Goal: Task Accomplishment & Management: Manage account settings

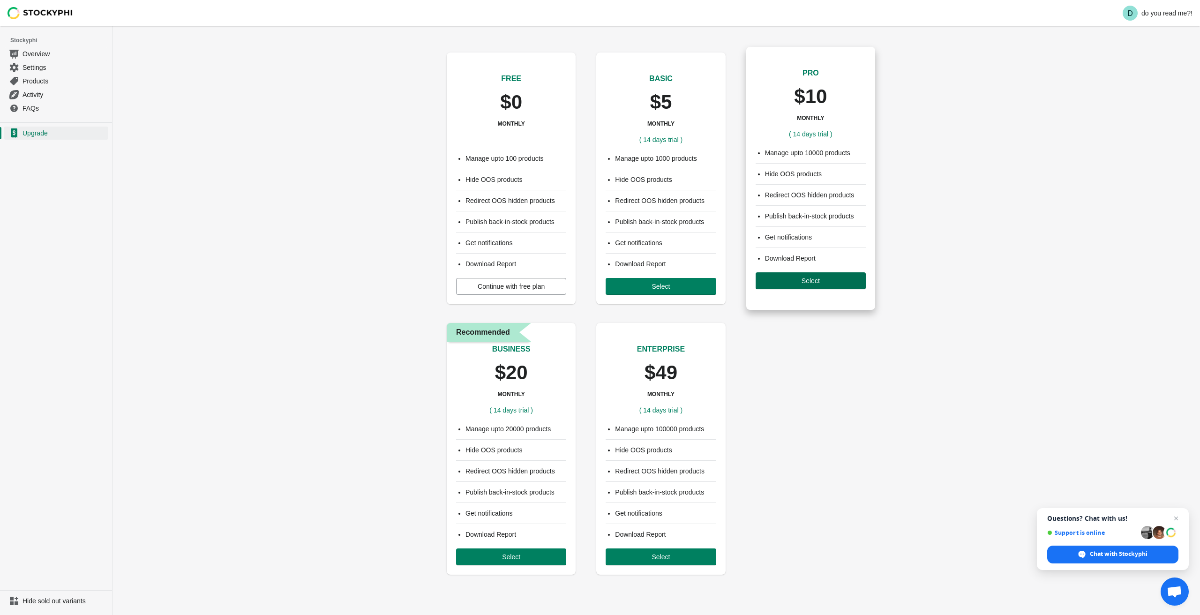
click at [820, 279] on span "Select" at bounding box center [811, 281] width 18 height 8
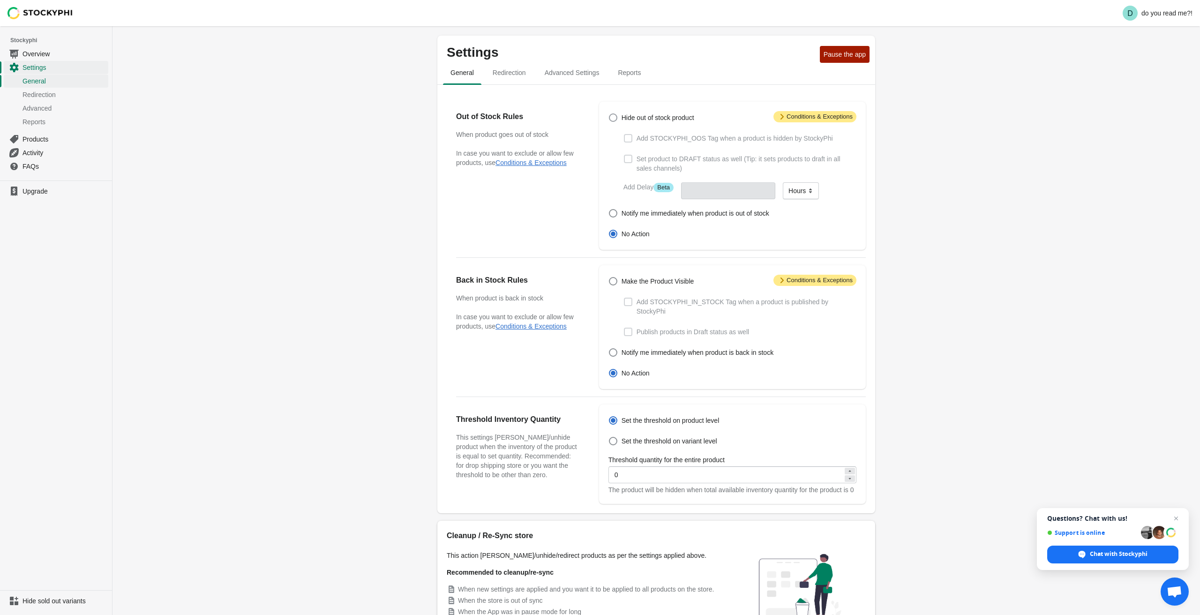
click at [634, 116] on span "Hide out of stock product" at bounding box center [658, 117] width 73 height 9
click at [610, 114] on input "Hide out of stock product" at bounding box center [609, 113] width 0 height 0
radio input "true"
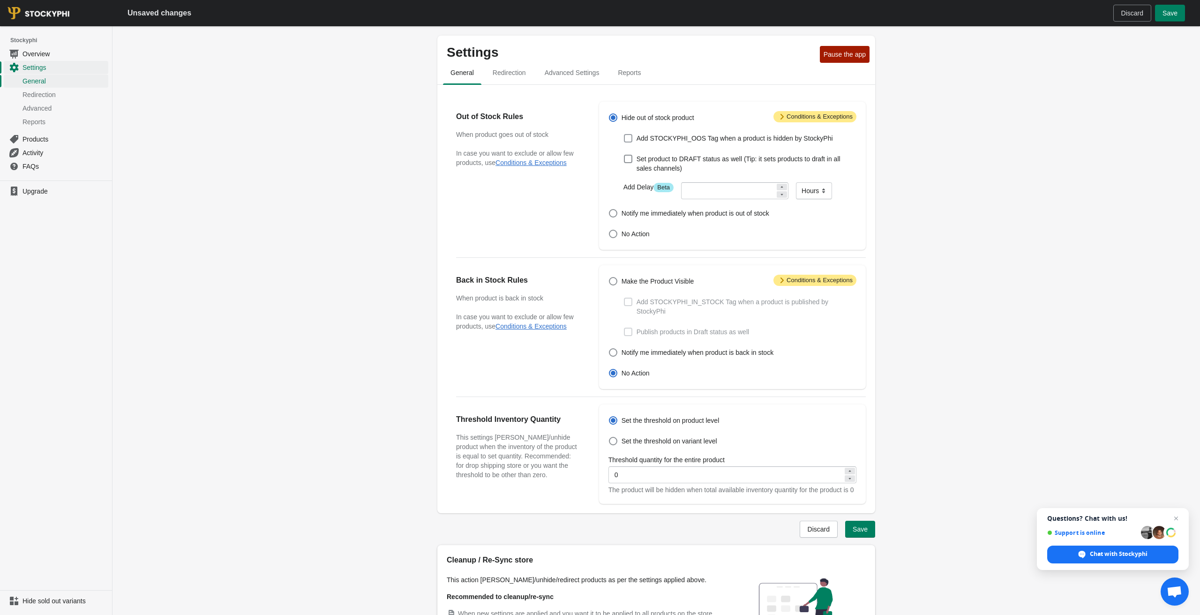
click at [652, 138] on span "Add STOCKYPHI_OOS Tag when a product is hidden by StockyPhi" at bounding box center [735, 138] width 196 height 9
click at [625, 135] on input "Add STOCKYPHI_OOS Tag when a product is hidden by StockyPhi" at bounding box center [624, 134] width 0 height 0
checkbox input "true"
click at [658, 281] on span "Make the Product Visible" at bounding box center [658, 281] width 73 height 9
click at [610, 278] on input "Make the Product Visible" at bounding box center [609, 277] width 0 height 0
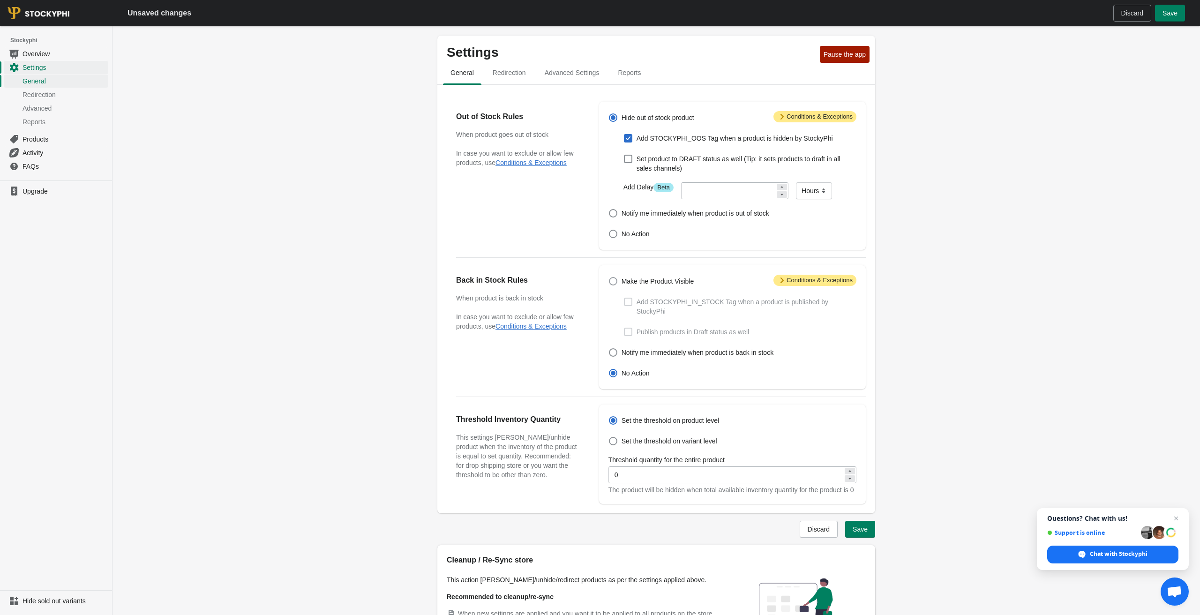
radio input "true"
click at [657, 300] on span "Add STOCKYPHI_IN_STOCK Tag when a product is published by StockyPhi" at bounding box center [747, 306] width 220 height 19
click at [625, 298] on input "Add STOCKYPHI_IN_STOCK Tag when a product is published by StockyPhi" at bounding box center [624, 298] width 0 height 0
checkbox input "true"
click at [766, 352] on span "Notify me immediately when product is back in stock" at bounding box center [698, 352] width 152 height 9
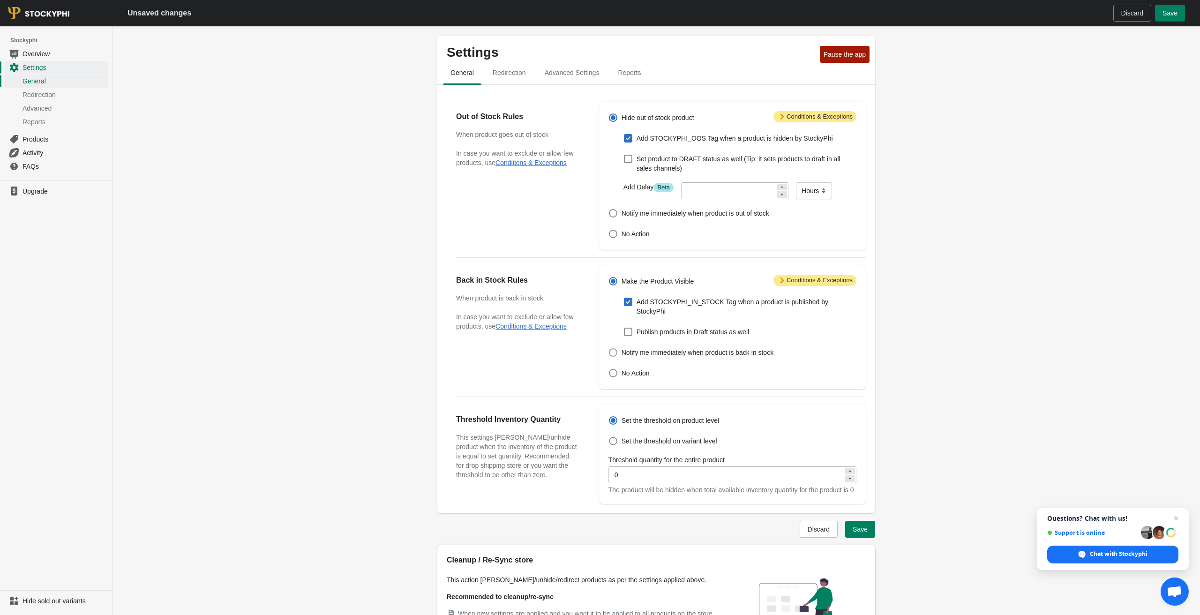
click at [610, 349] on input "Notify me immediately when product is back in stock" at bounding box center [609, 348] width 0 height 0
radio input "true"
checkbox input "false"
click at [684, 281] on span "Make the Product Visible" at bounding box center [658, 281] width 73 height 9
click at [610, 278] on input "Make the Product Visible" at bounding box center [609, 277] width 0 height 0
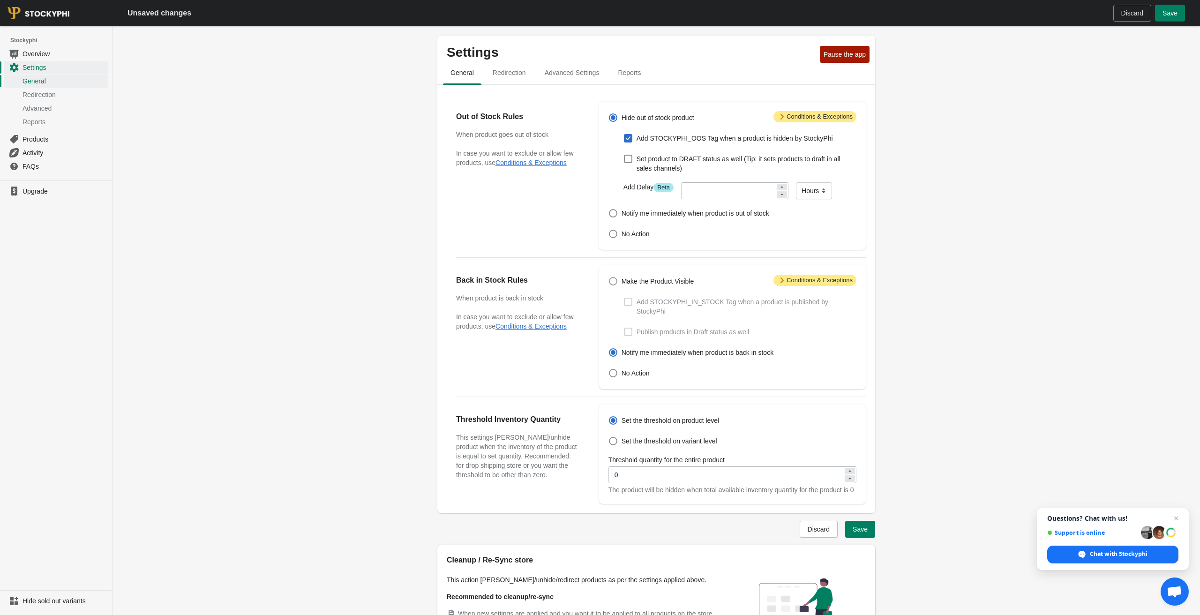
radio input "true"
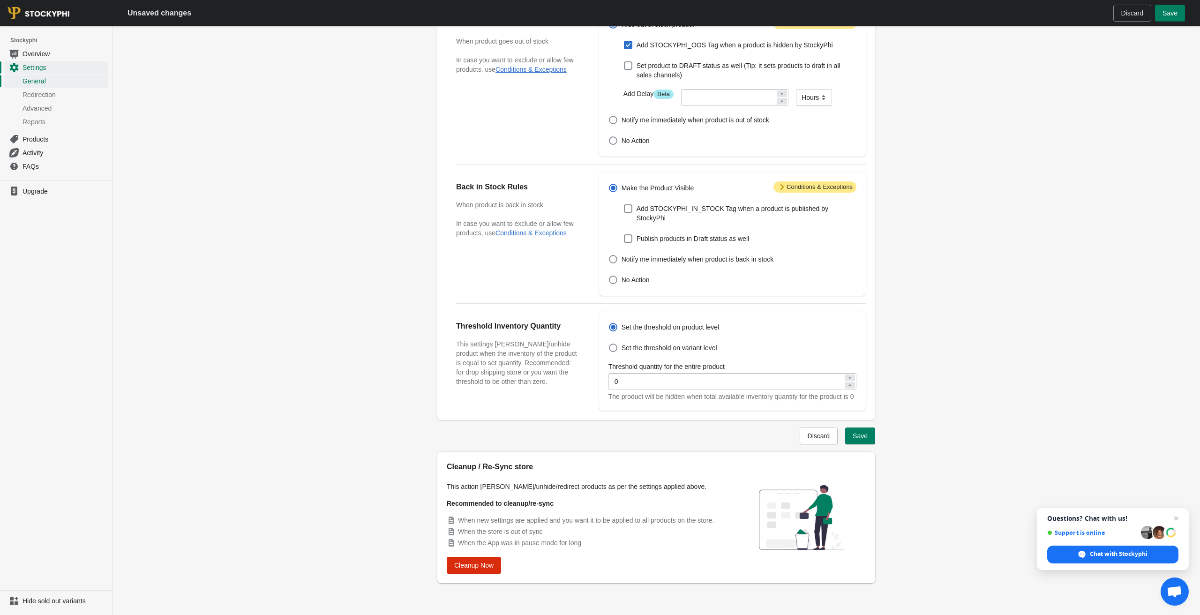
scroll to position [103, 0]
click at [870, 436] on button "Save" at bounding box center [860, 436] width 30 height 17
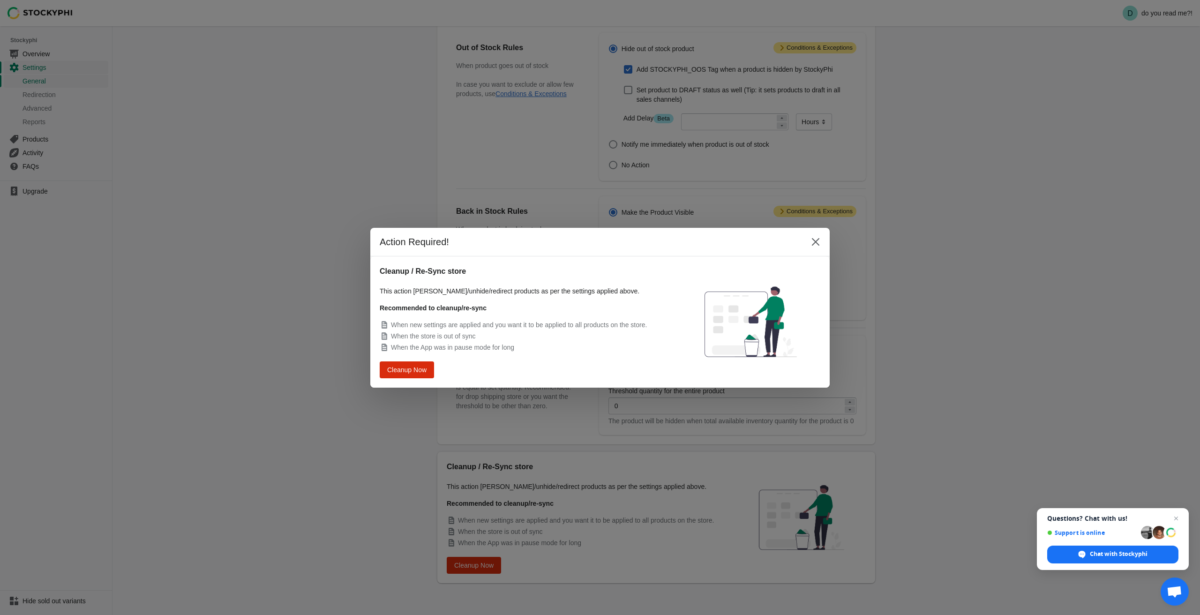
scroll to position [0, 0]
click at [412, 371] on span "Cleanup Now" at bounding box center [407, 369] width 36 height 7
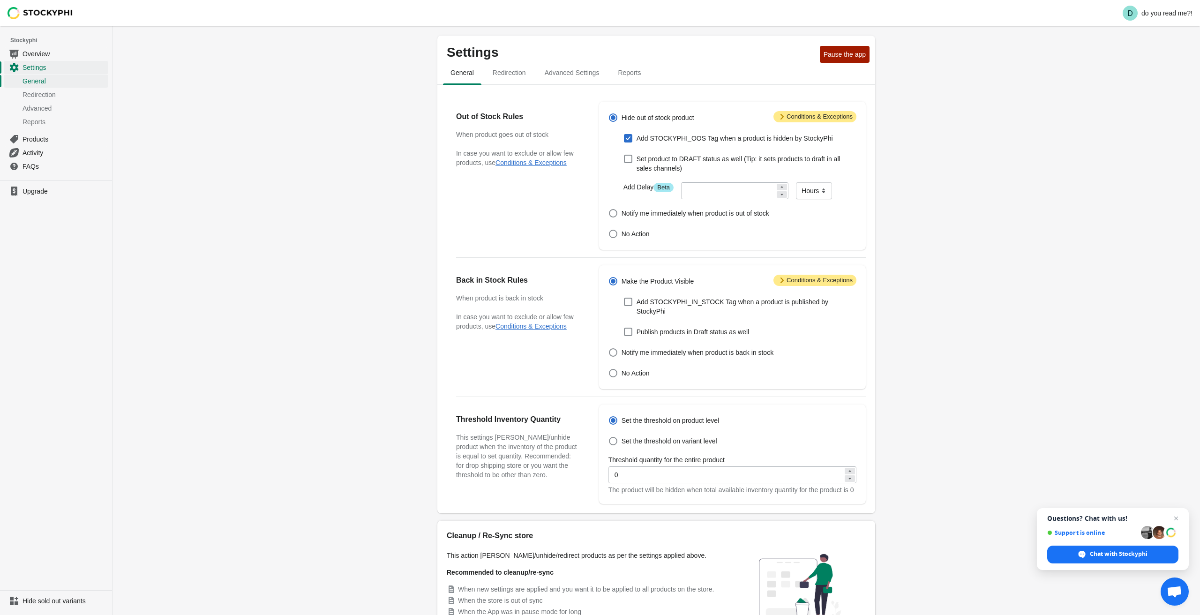
scroll to position [78, 0]
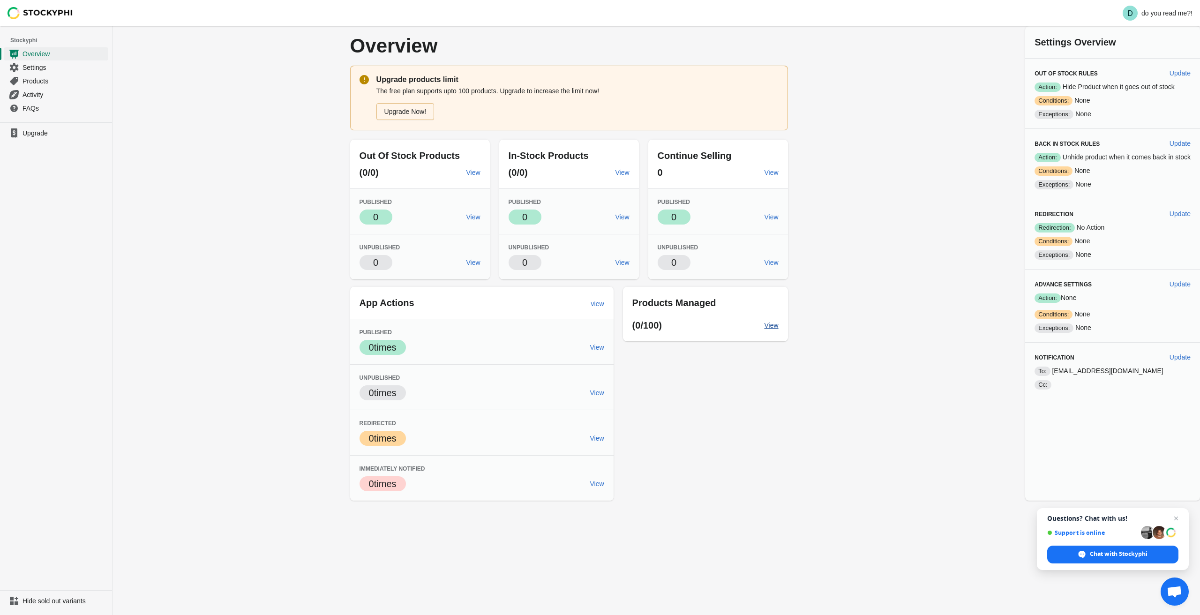
click at [771, 325] on span "View" at bounding box center [772, 326] width 14 height 8
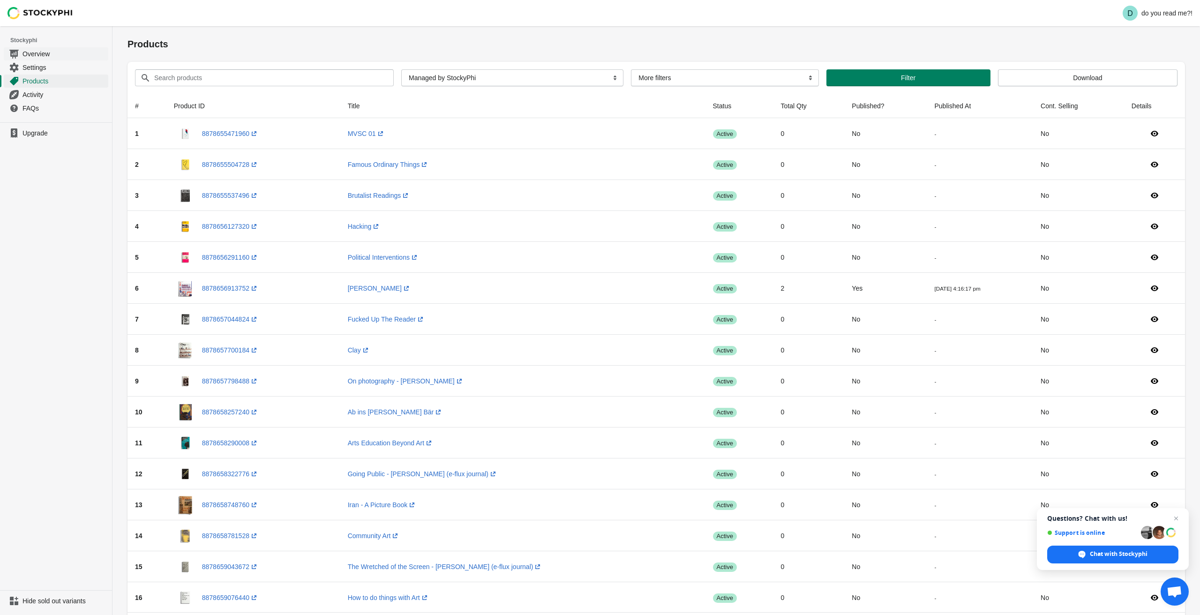
click at [28, 54] on span "Overview" at bounding box center [65, 53] width 84 height 9
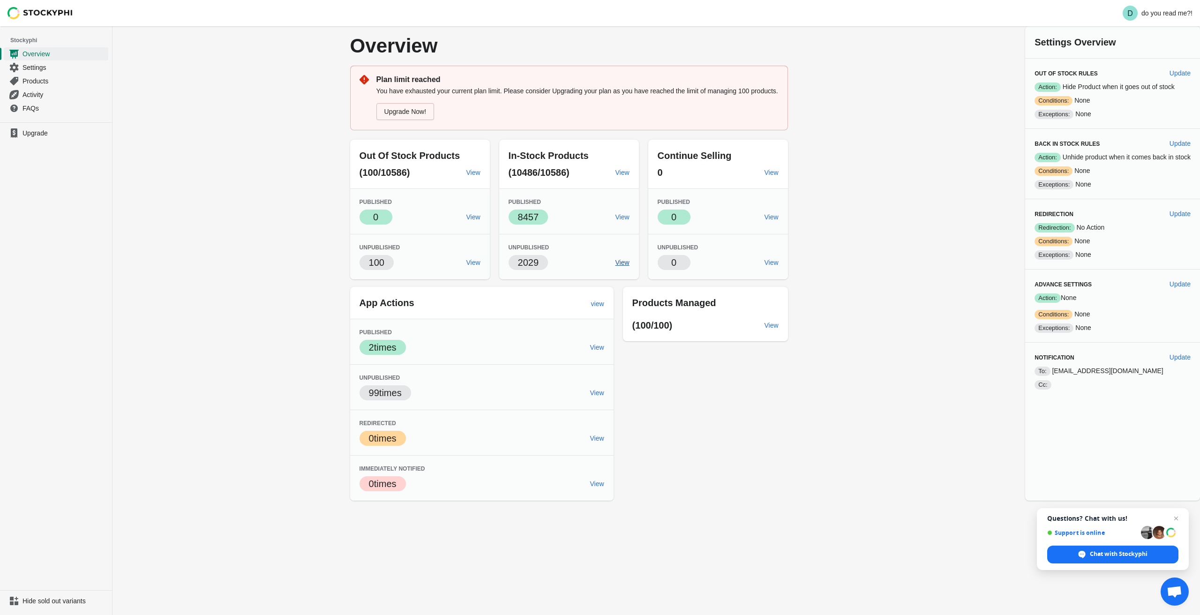
click at [616, 266] on span "View" at bounding box center [623, 263] width 14 height 8
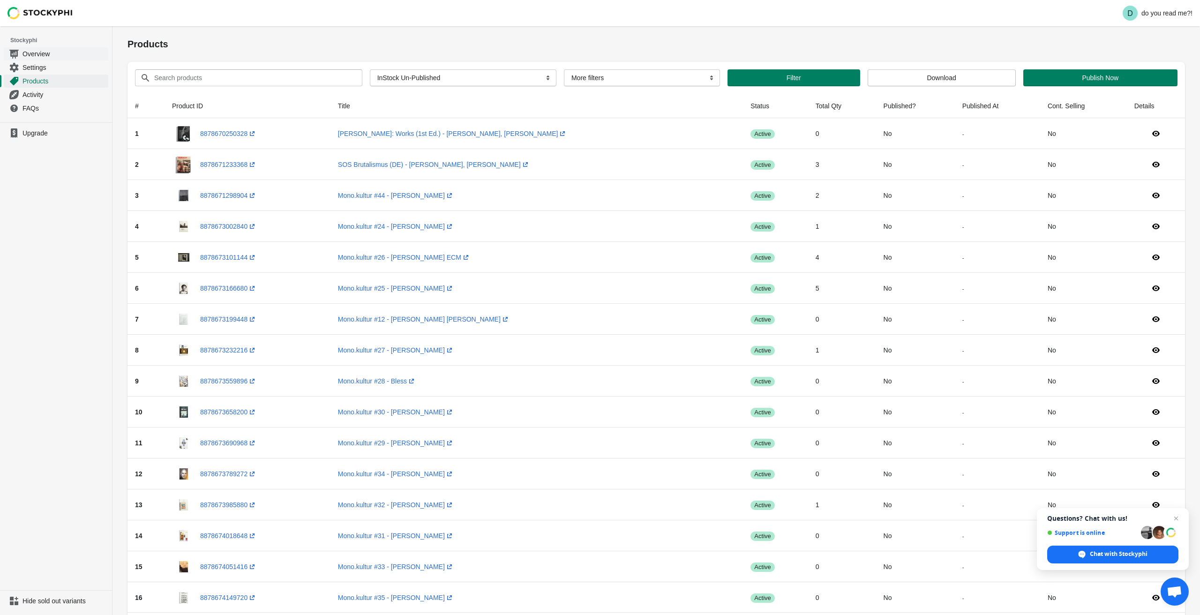
click at [45, 55] on span "Overview" at bounding box center [65, 53] width 84 height 9
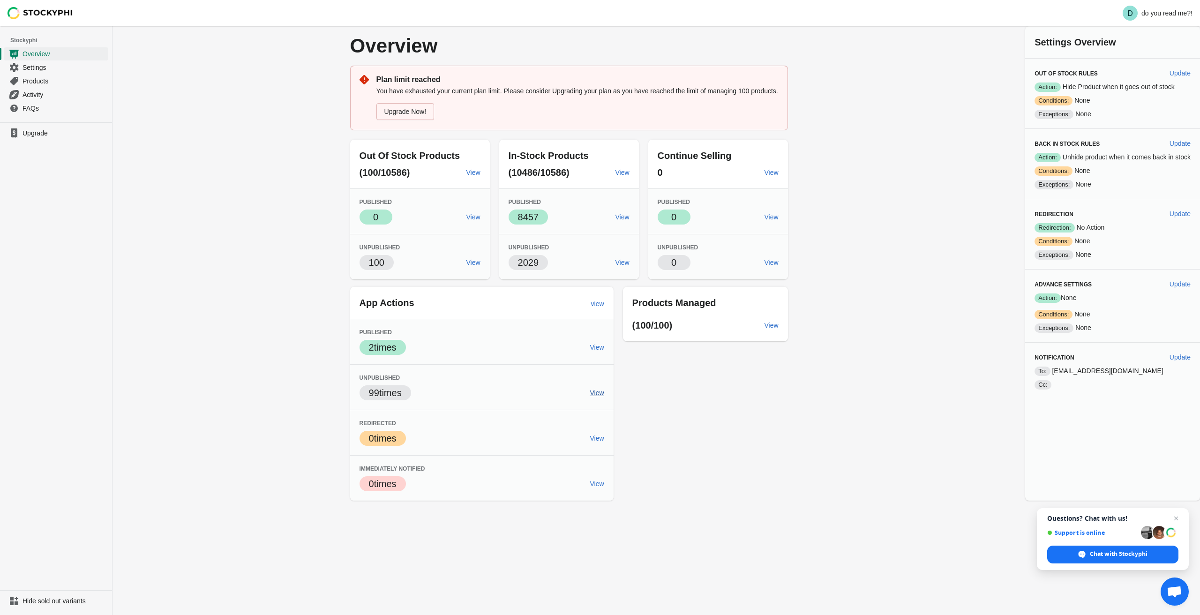
click at [596, 397] on span "View" at bounding box center [597, 393] width 14 height 8
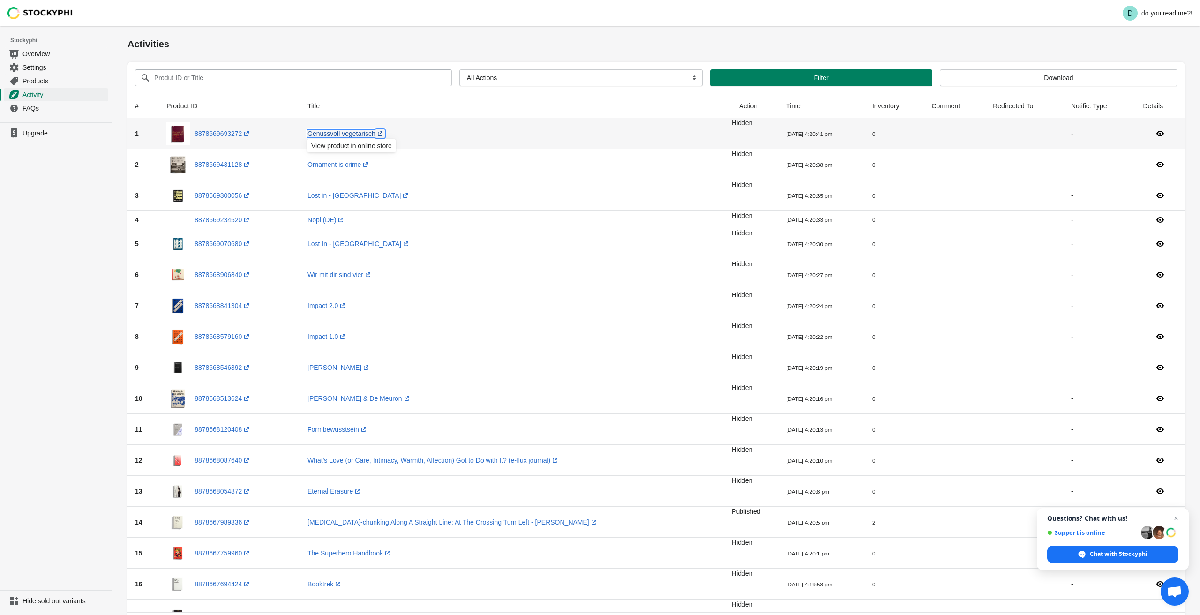
click at [351, 133] on link "Genussvoll vegetarisch (opens a new window)" at bounding box center [346, 134] width 77 height 8
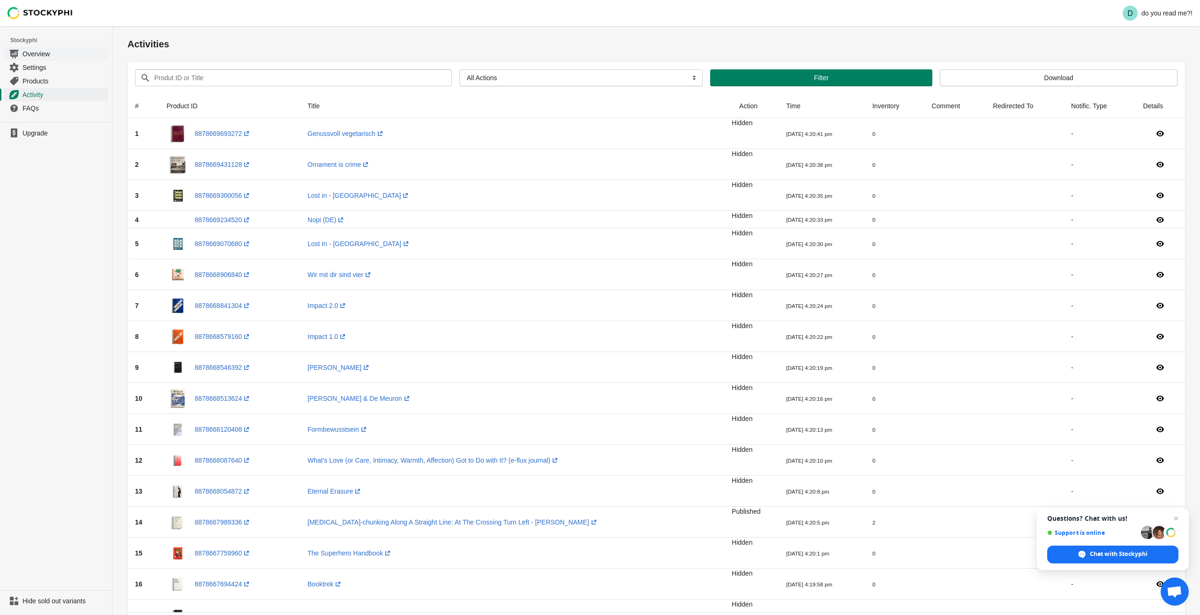
click at [27, 53] on span "Overview" at bounding box center [65, 53] width 84 height 9
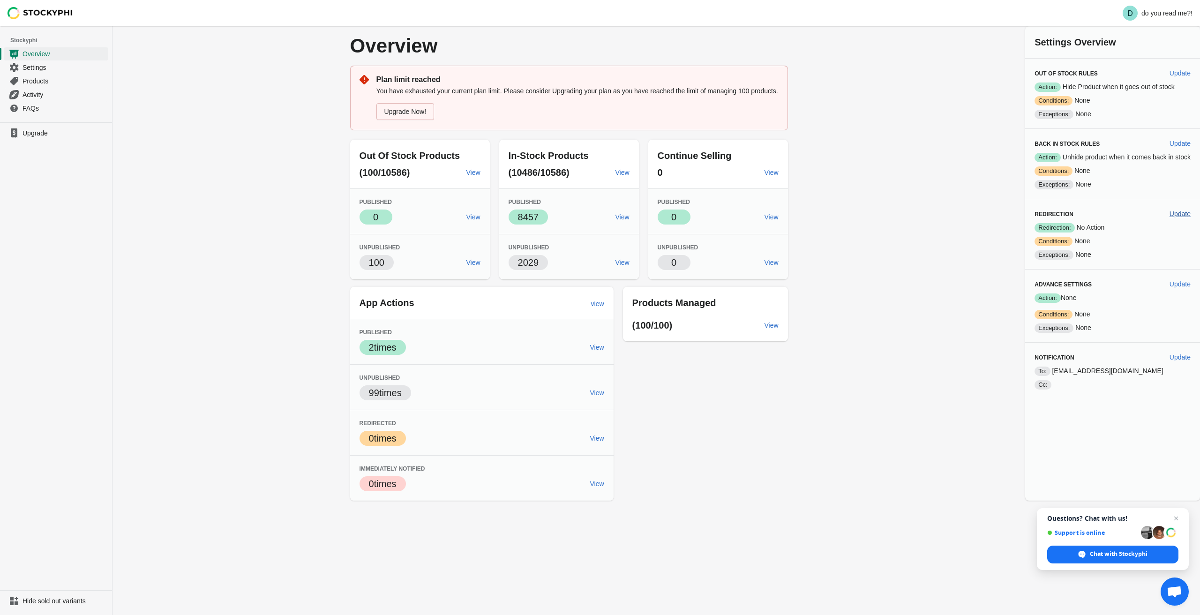
click at [1181, 210] on span "Update" at bounding box center [1180, 214] width 21 height 8
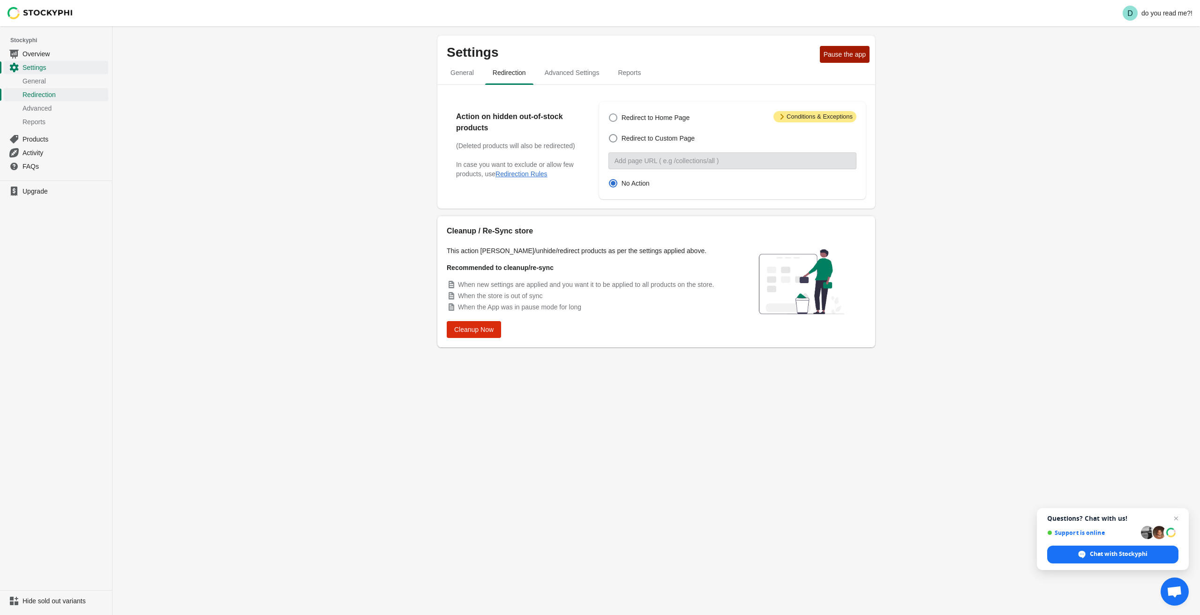
click at [683, 116] on span "Redirect to Home Page" at bounding box center [656, 117] width 68 height 9
click at [610, 114] on input "Redirect to Home Page" at bounding box center [609, 113] width 0 height 0
radio input "true"
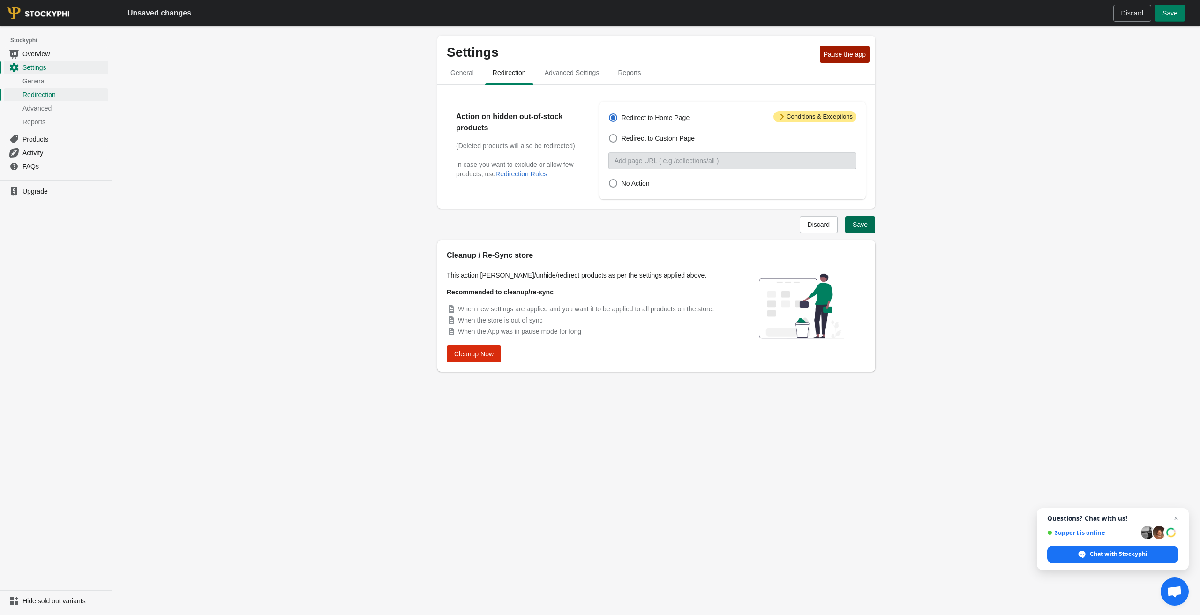
click at [860, 223] on span "Save" at bounding box center [860, 225] width 15 height 8
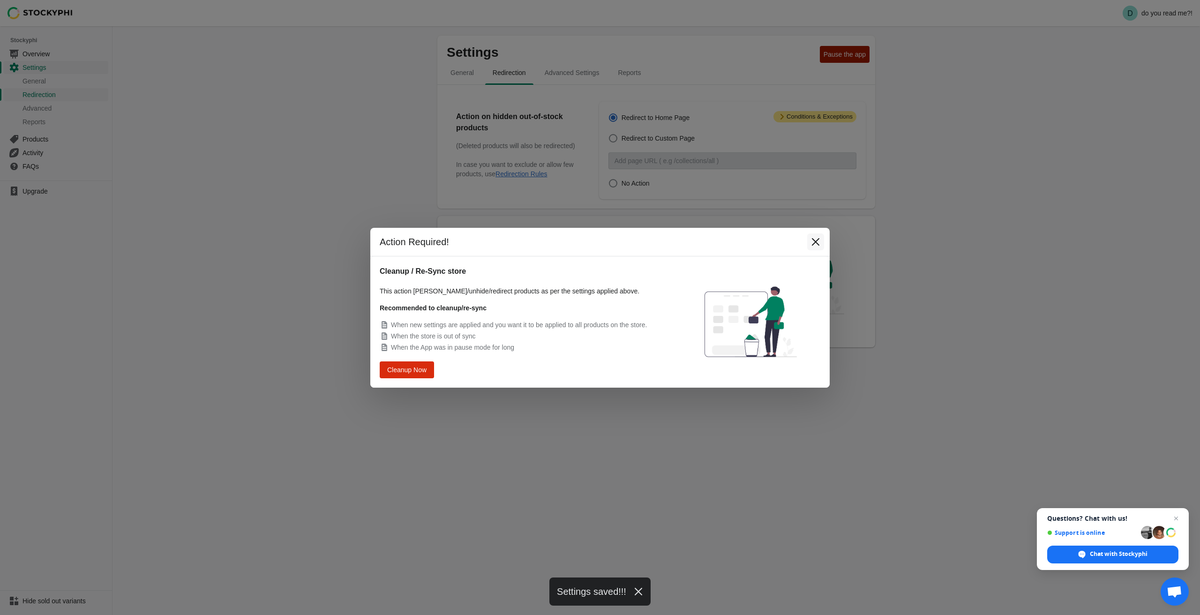
click at [815, 243] on icon "Close" at bounding box center [815, 241] width 9 height 9
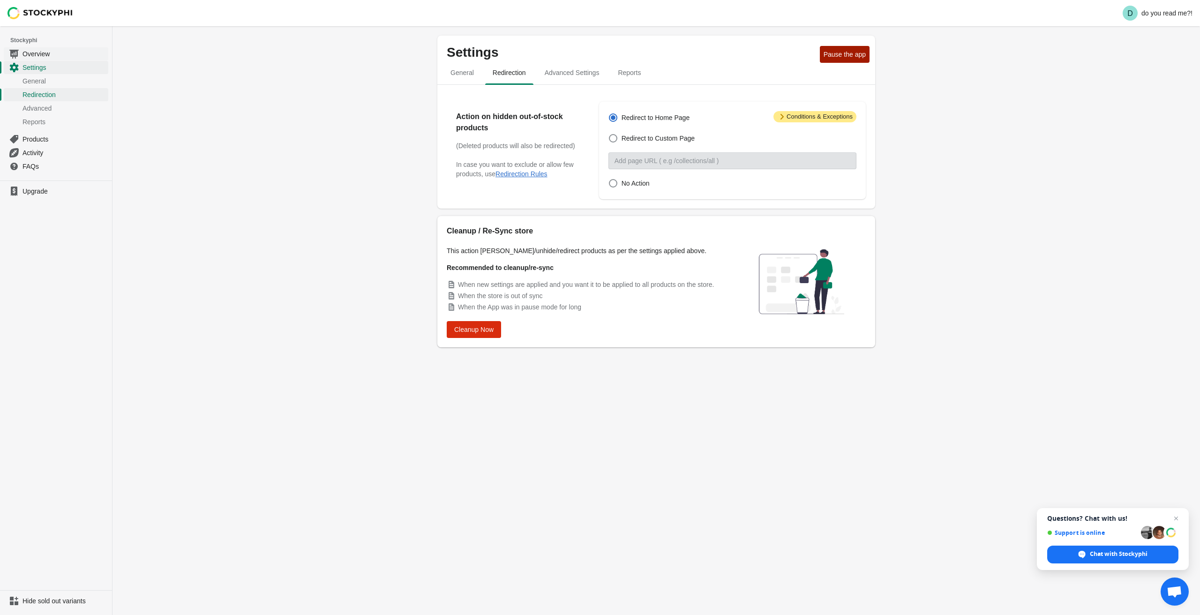
click at [40, 54] on span "Overview" at bounding box center [65, 53] width 84 height 9
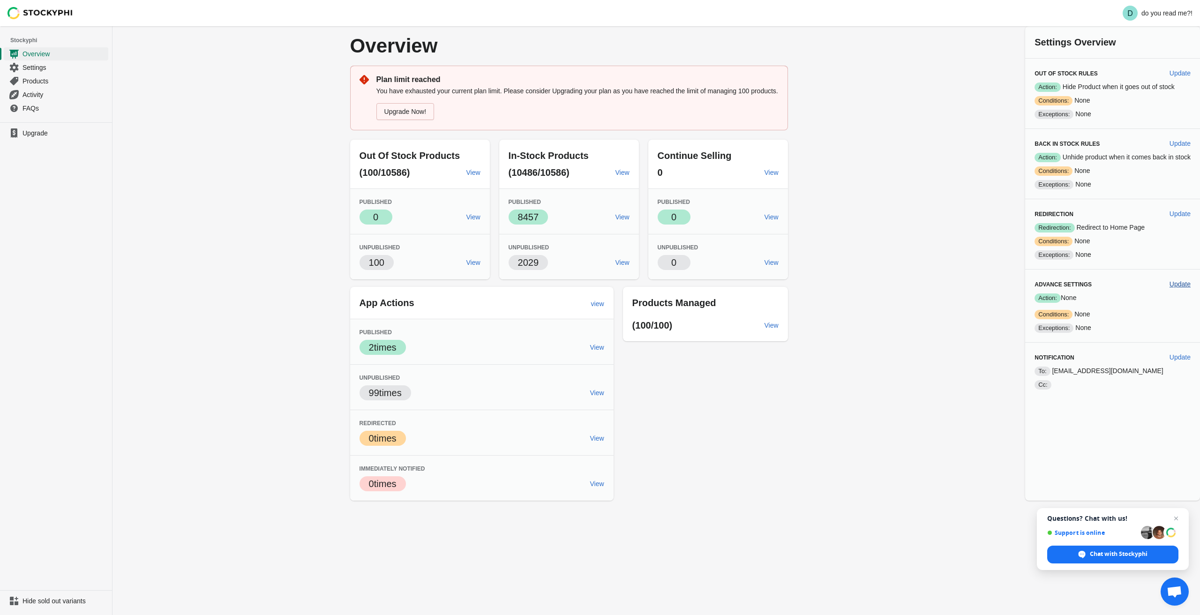
click at [1183, 281] on span "Update" at bounding box center [1180, 284] width 21 height 8
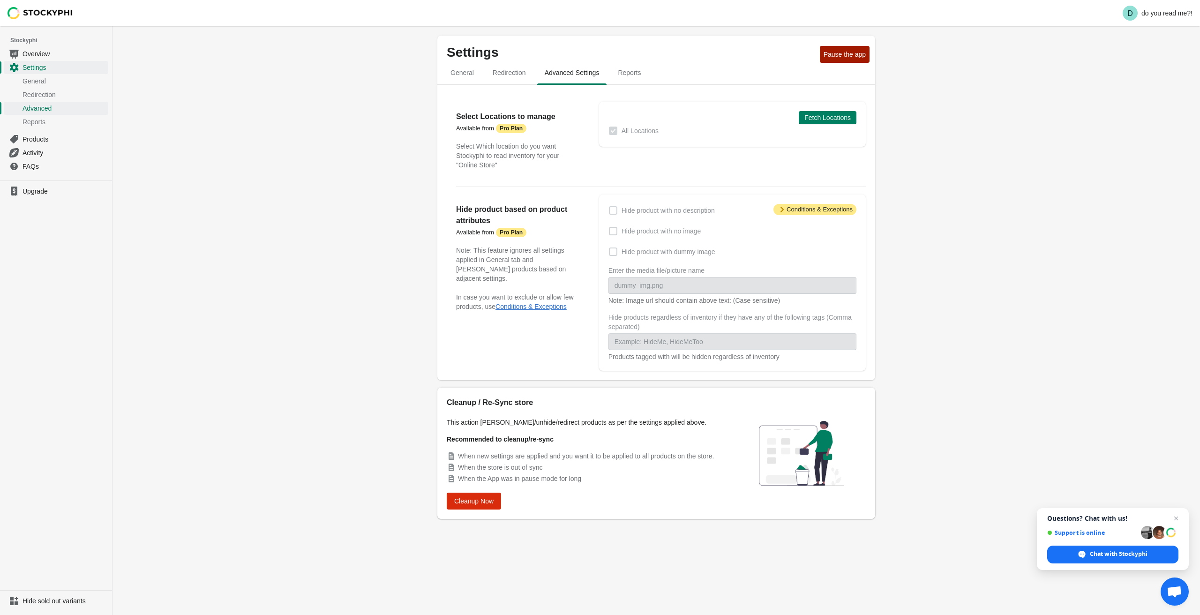
click at [516, 129] on strong "Pro Plan" at bounding box center [511, 129] width 23 height 8
click at [643, 74] on span "Reports" at bounding box center [629, 72] width 38 height 17
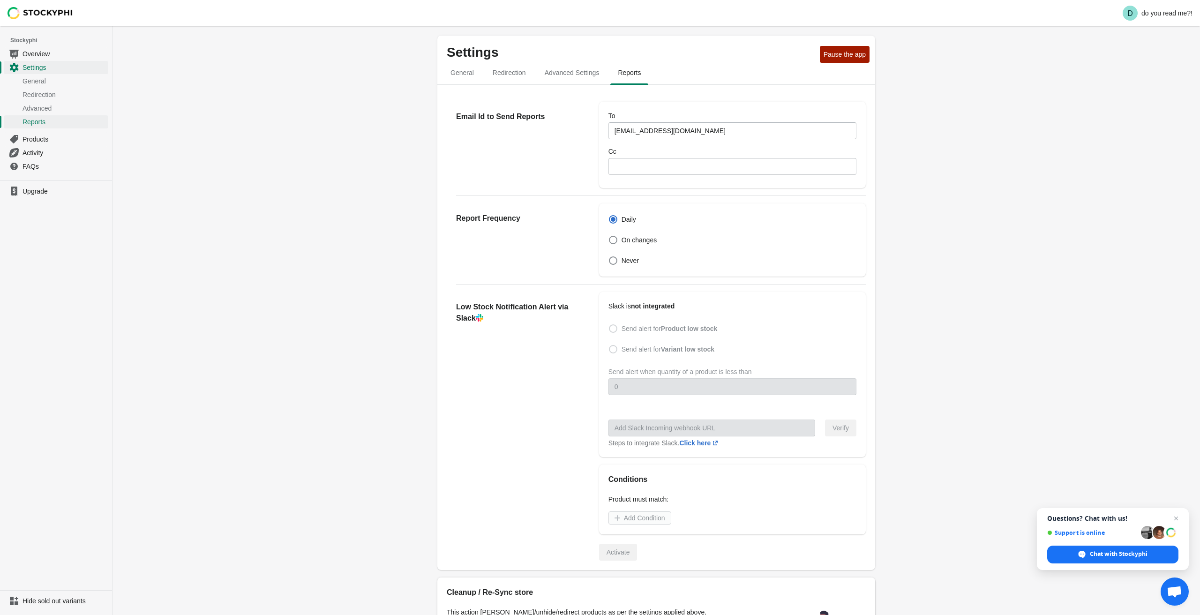
drag, startPoint x: 739, startPoint y: 339, endPoint x: 701, endPoint y: 332, distance: 38.2
click at [739, 339] on div "Slack is not integrated Send alert for Product low stock Send alert for Variant…" at bounding box center [727, 374] width 257 height 146
click at [679, 331] on b "Product low stock" at bounding box center [689, 329] width 57 height 8
click at [615, 330] on span at bounding box center [613, 328] width 8 height 8
click at [612, 328] on span at bounding box center [613, 328] width 8 height 8
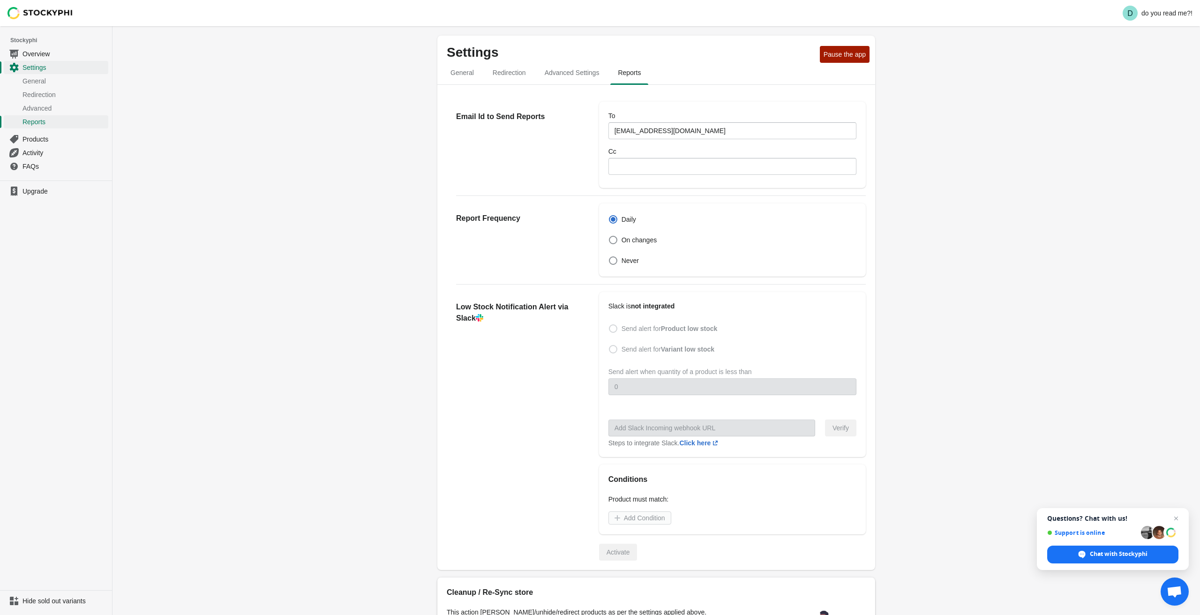
click at [612, 328] on span at bounding box center [613, 328] width 8 height 8
click at [613, 331] on span at bounding box center [613, 328] width 8 height 8
click at [613, 330] on span at bounding box center [613, 328] width 8 height 8
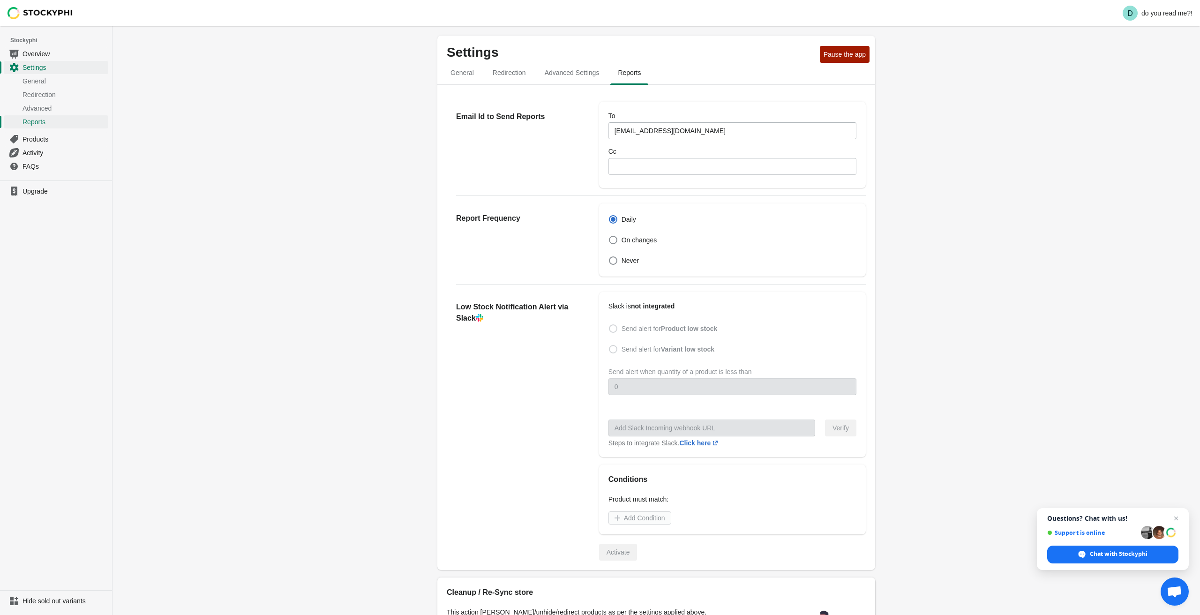
click at [613, 330] on span at bounding box center [613, 328] width 8 height 8
click at [672, 306] on b "not integrated" at bounding box center [653, 306] width 44 height 8
click at [470, 318] on h2 "Low Stock Notification Alert via Slack" at bounding box center [518, 312] width 124 height 23
click at [707, 444] on link "Click here (opens a new window)" at bounding box center [699, 443] width 41 height 8
click at [459, 73] on span "General" at bounding box center [462, 72] width 38 height 17
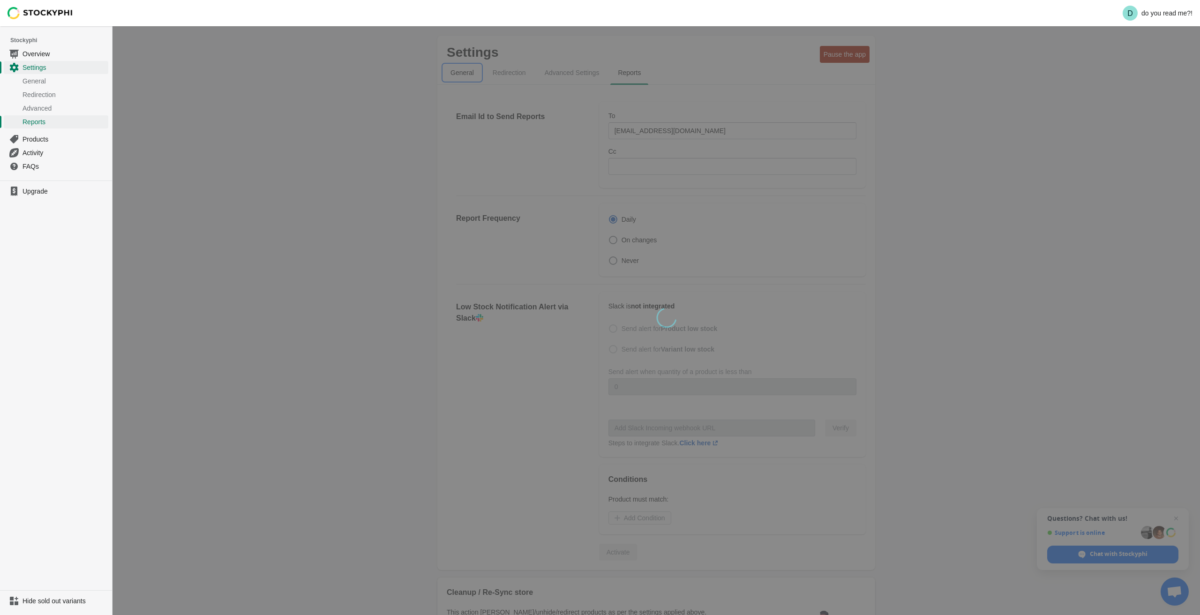
select select "hours"
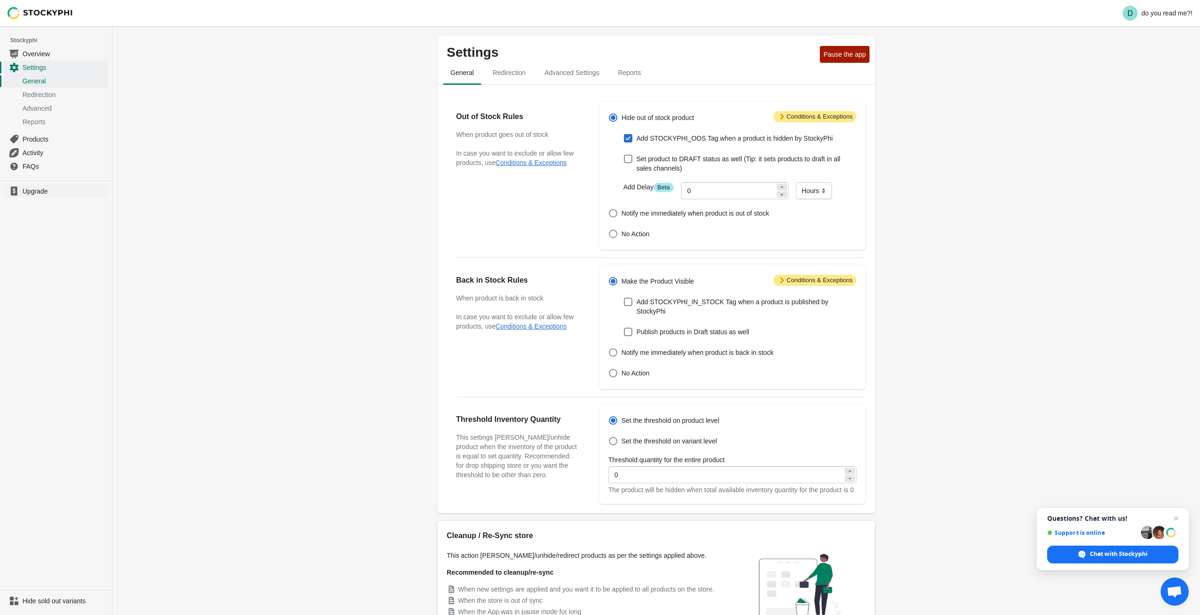
click at [34, 186] on link "Upgrade" at bounding box center [56, 191] width 105 height 13
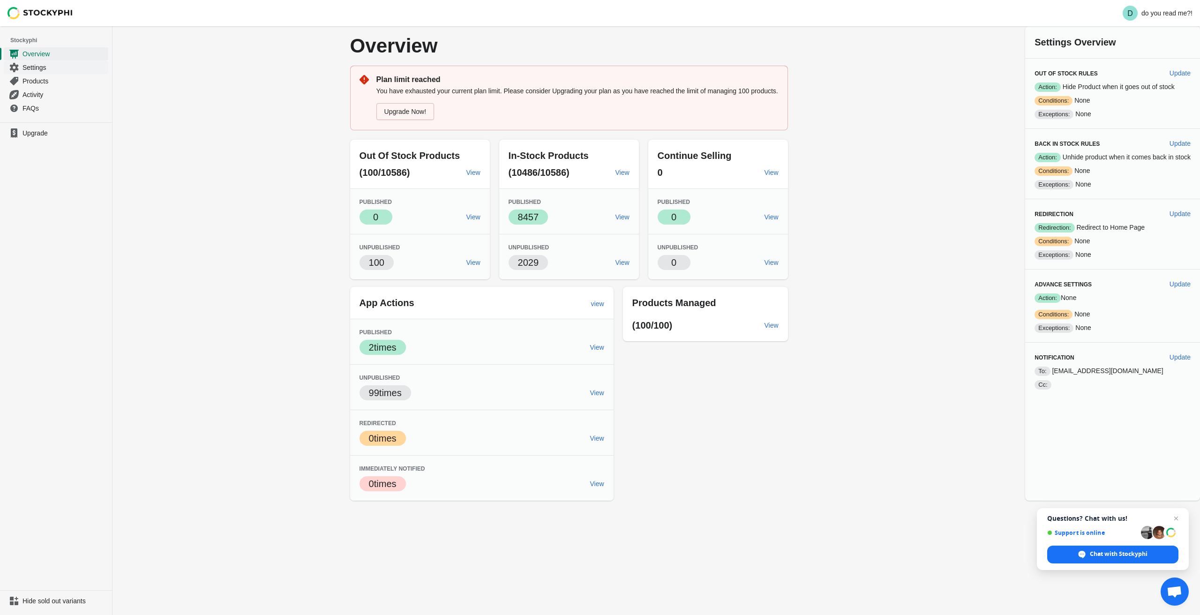
click at [36, 66] on span "Settings" at bounding box center [65, 67] width 84 height 9
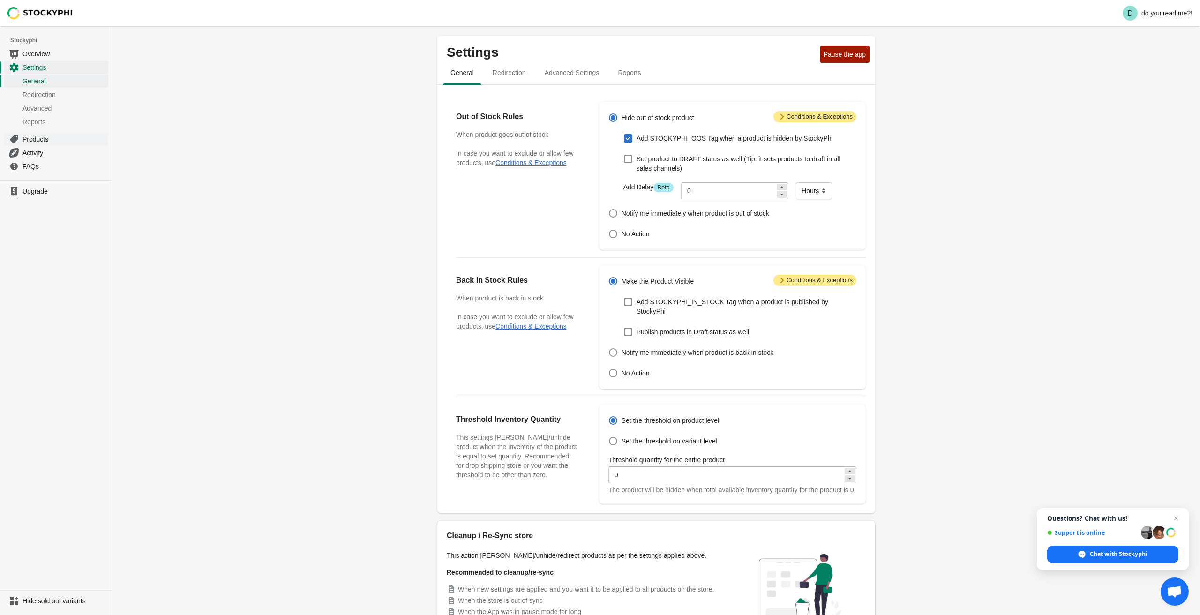
click at [41, 140] on span "Products" at bounding box center [65, 139] width 84 height 9
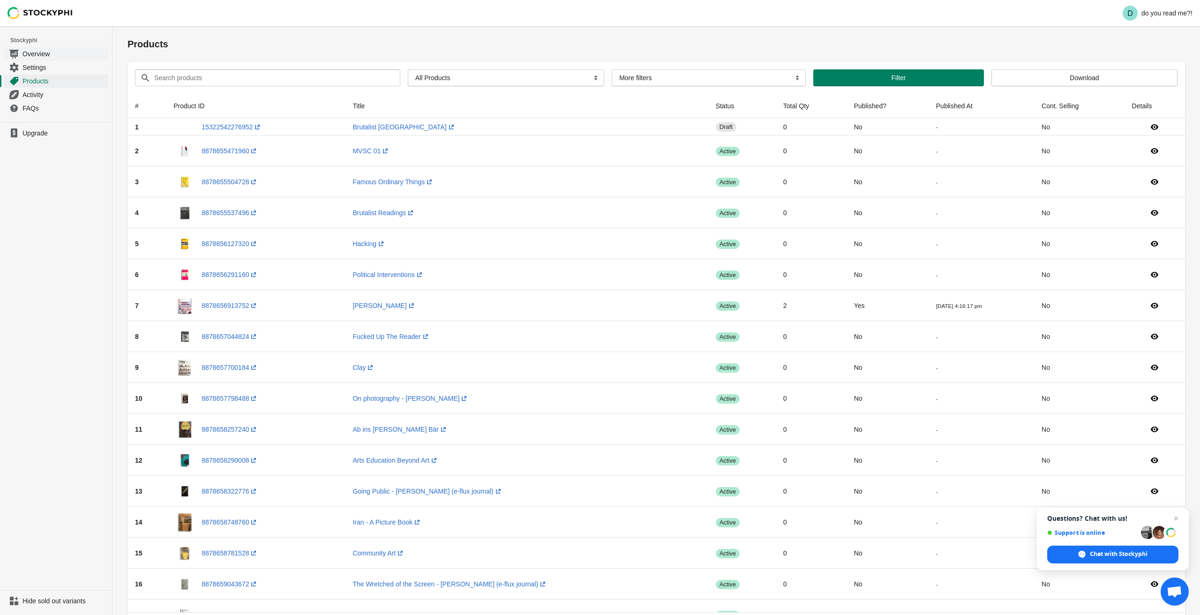
click at [38, 53] on span "Overview" at bounding box center [65, 53] width 84 height 9
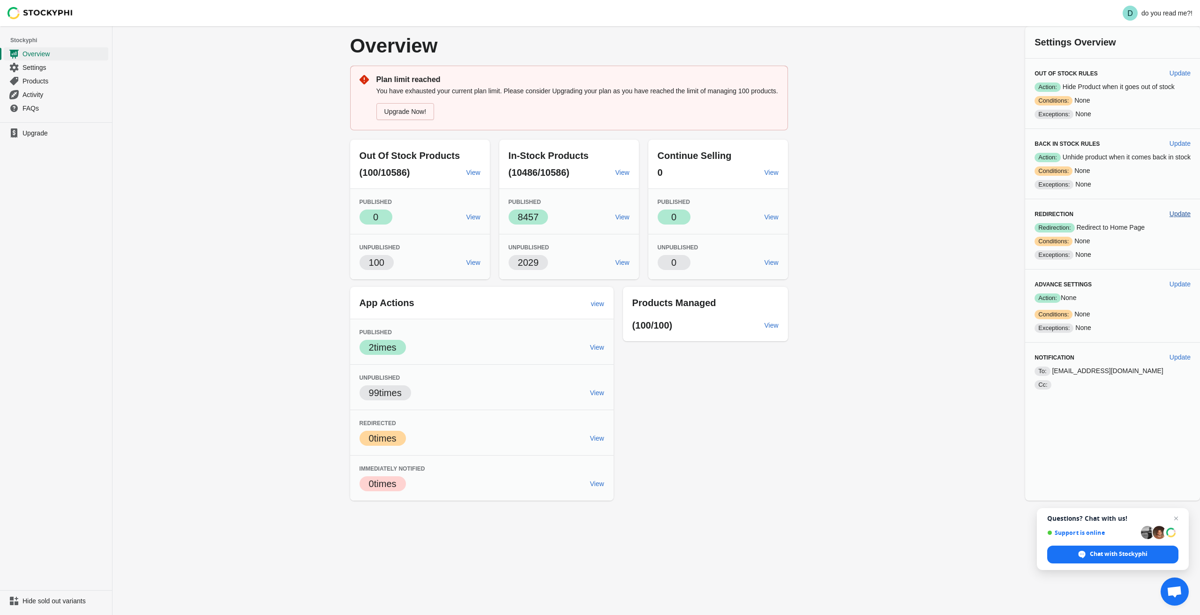
click at [1182, 211] on span "Update" at bounding box center [1180, 214] width 21 height 8
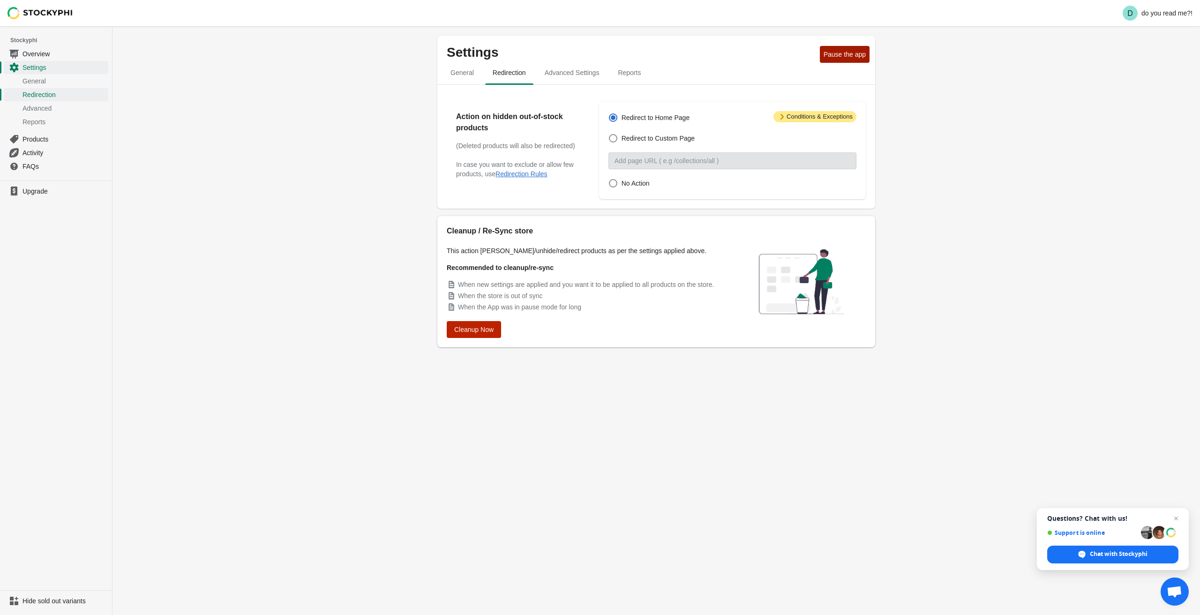
click at [499, 327] on button "Cleanup Now" at bounding box center [474, 329] width 54 height 17
